Goal: Navigation & Orientation: Go to known website

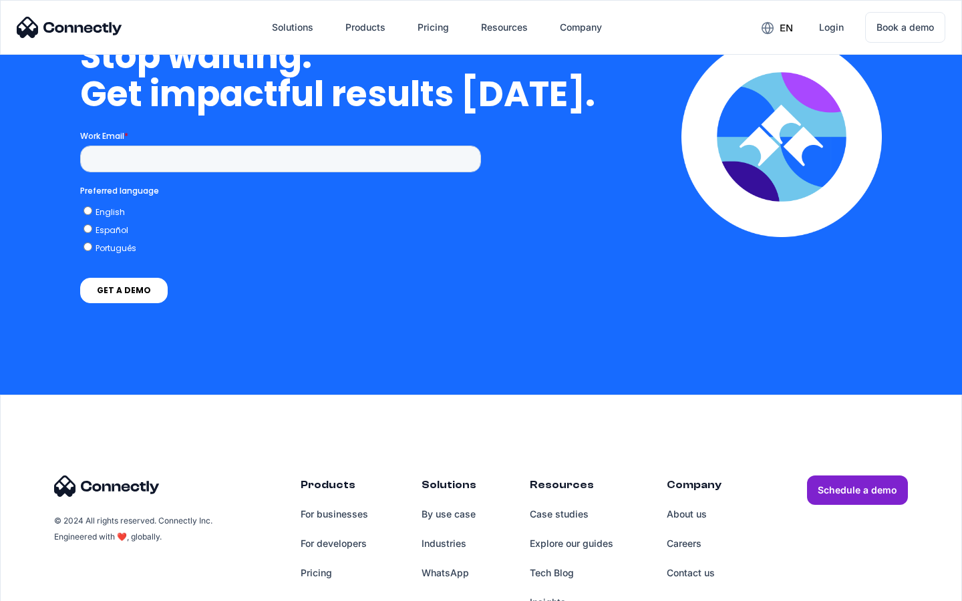
scroll to position [3883, 0]
